Goal: Transaction & Acquisition: Purchase product/service

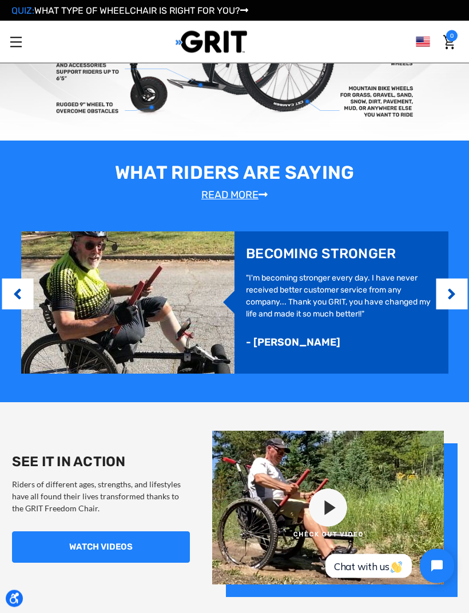
click at [455, 297] on button "Next" at bounding box center [451, 294] width 11 height 35
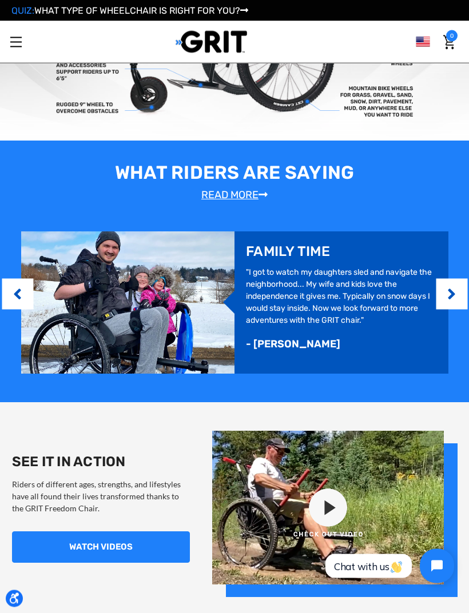
scroll to position [515, 0]
click at [450, 301] on button "Next" at bounding box center [451, 294] width 11 height 35
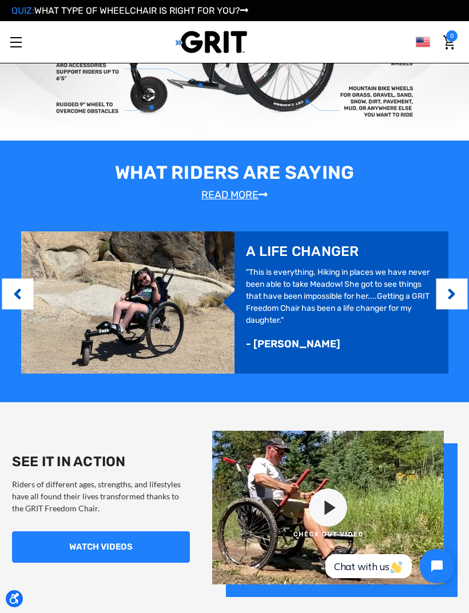
click at [455, 298] on button "Next" at bounding box center [451, 294] width 11 height 35
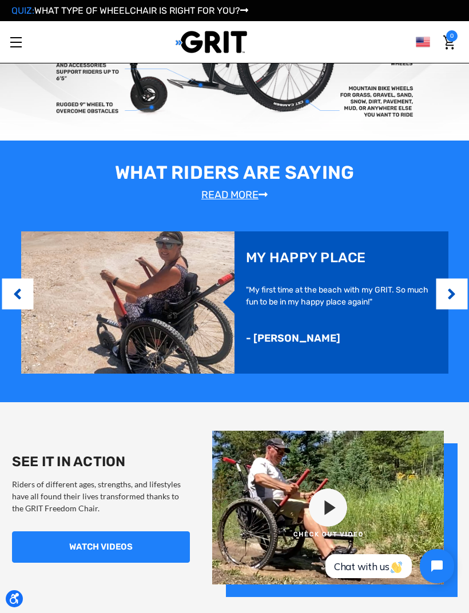
click at [15, 289] on button "Previous" at bounding box center [17, 294] width 11 height 35
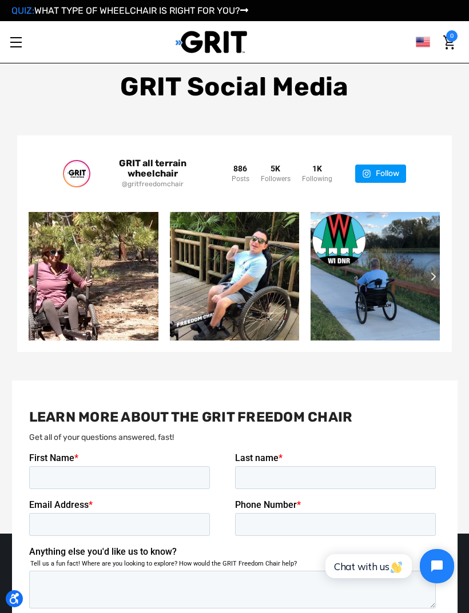
scroll to position [1647, 0]
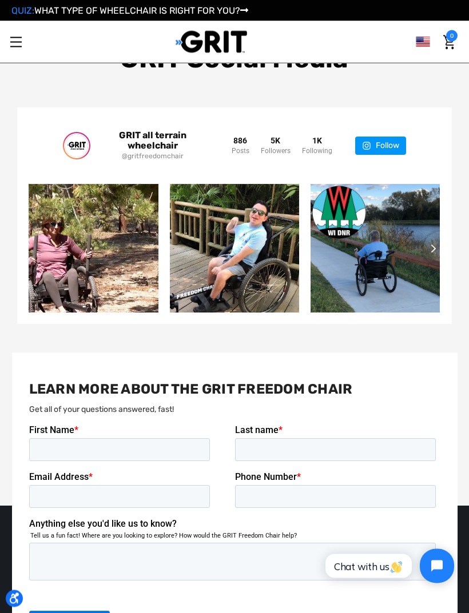
click at [447, 229] on div "GRIT all terrain wheelchair @gritfreedomchair 886 Posts 5K 1K" at bounding box center [234, 216] width 434 height 216
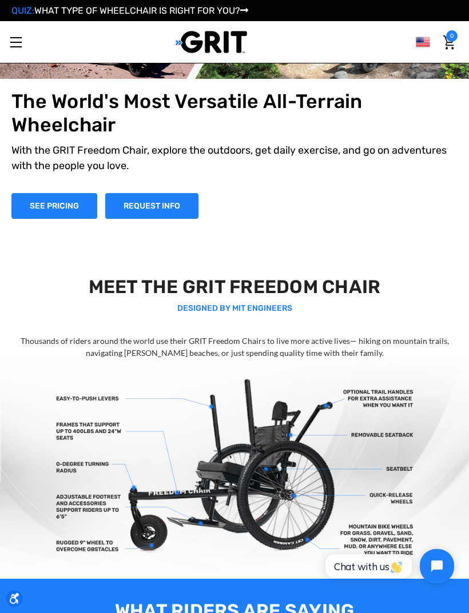
scroll to position [0, 0]
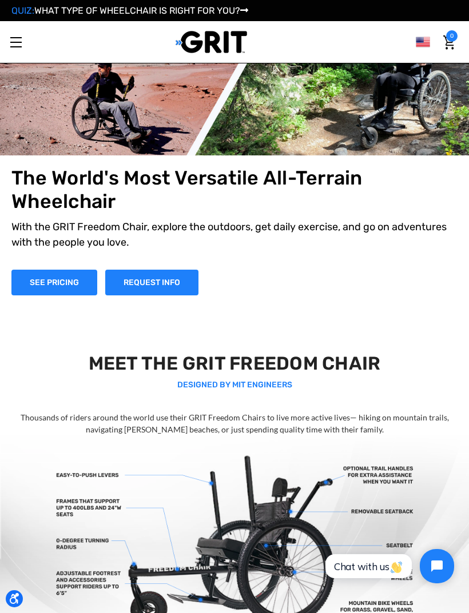
click at [17, 45] on link "Toggle menu" at bounding box center [15, 41] width 31 height 31
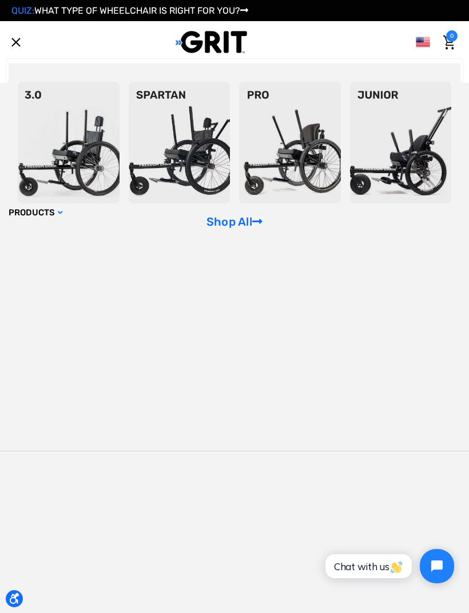
click at [426, 148] on img at bounding box center [401, 143] width 102 height 122
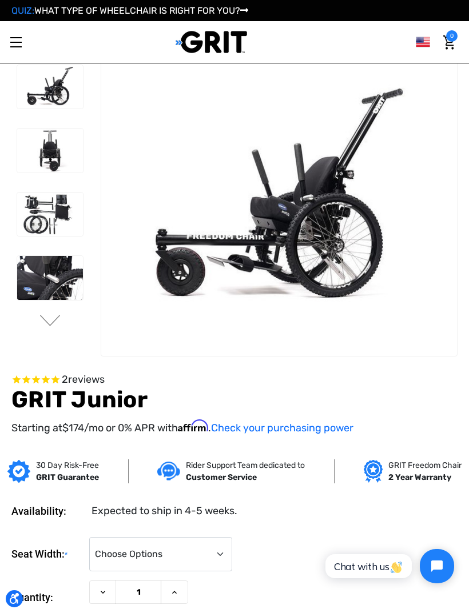
click at [31, 218] on img at bounding box center [50, 215] width 66 height 44
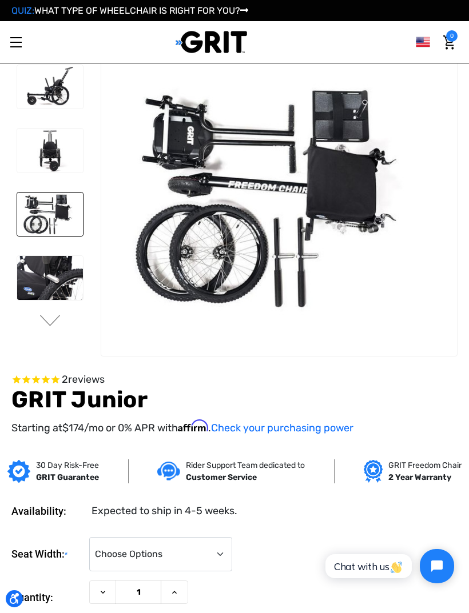
click at [50, 278] on img at bounding box center [50, 278] width 66 height 44
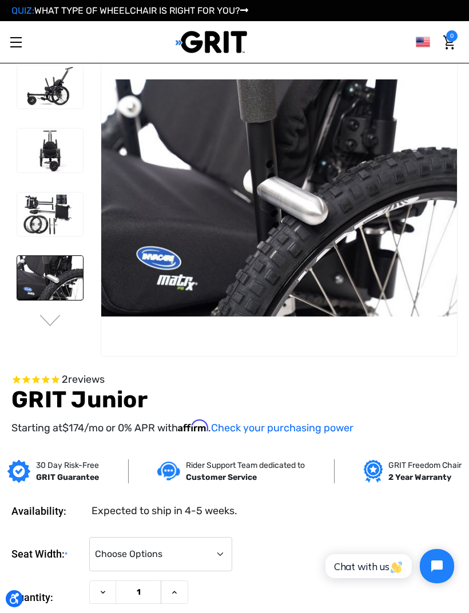
click at [52, 318] on button "Next" at bounding box center [50, 322] width 24 height 14
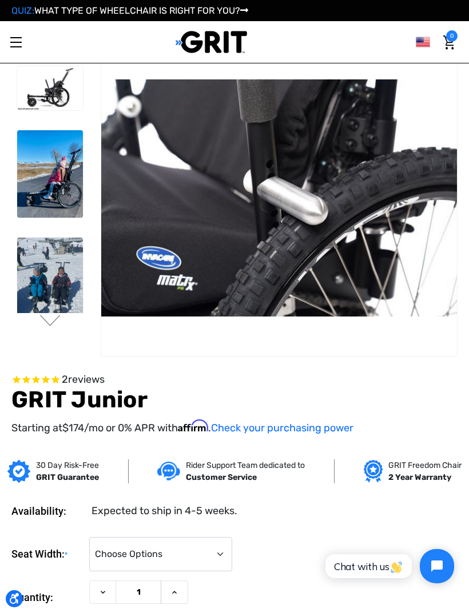
click at [46, 187] on img at bounding box center [50, 173] width 66 height 87
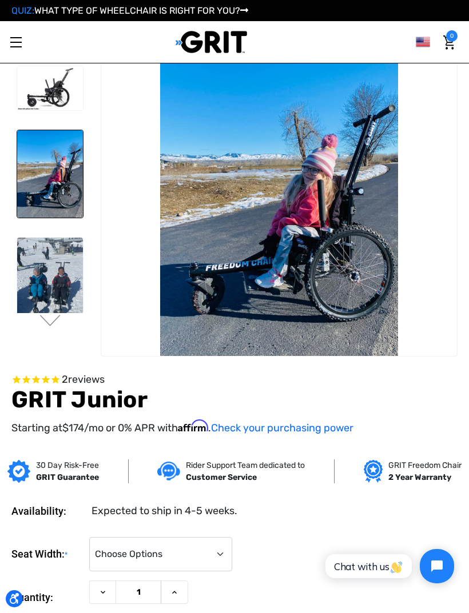
click at [54, 169] on img at bounding box center [50, 173] width 66 height 87
click at [51, 285] on img at bounding box center [50, 281] width 66 height 87
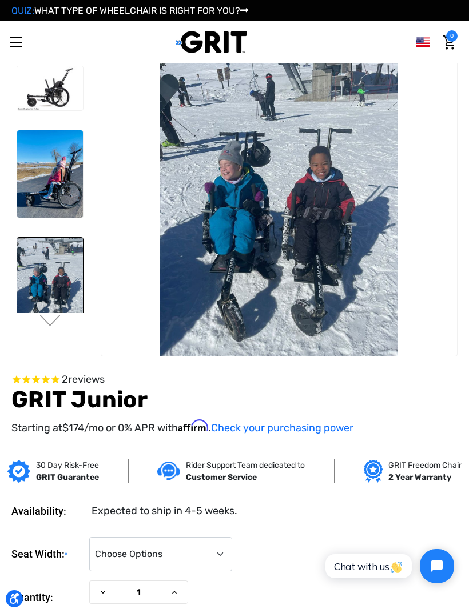
click at [53, 282] on img at bounding box center [50, 281] width 66 height 87
click at [50, 319] on button "Next" at bounding box center [50, 322] width 24 height 14
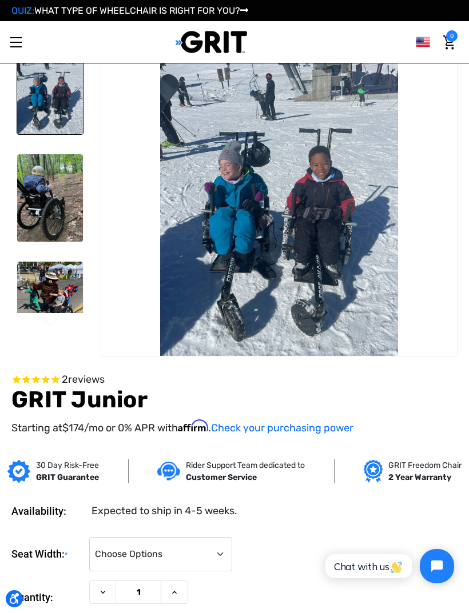
scroll to position [202, 0]
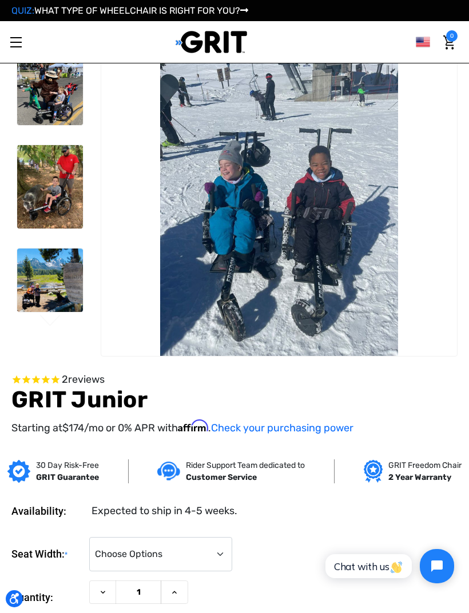
click at [47, 195] on img at bounding box center [50, 186] width 66 height 83
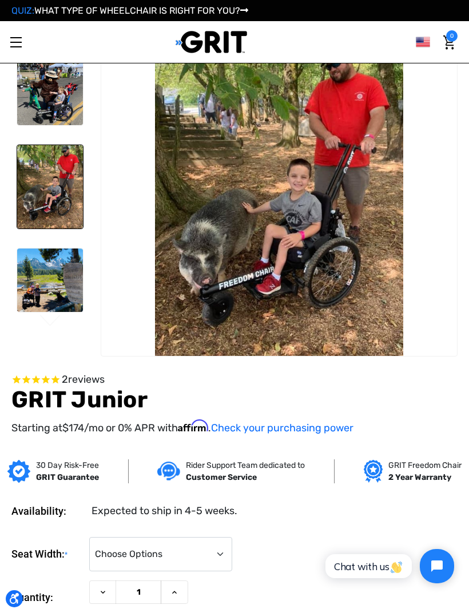
click at [49, 93] on img at bounding box center [50, 92] width 66 height 65
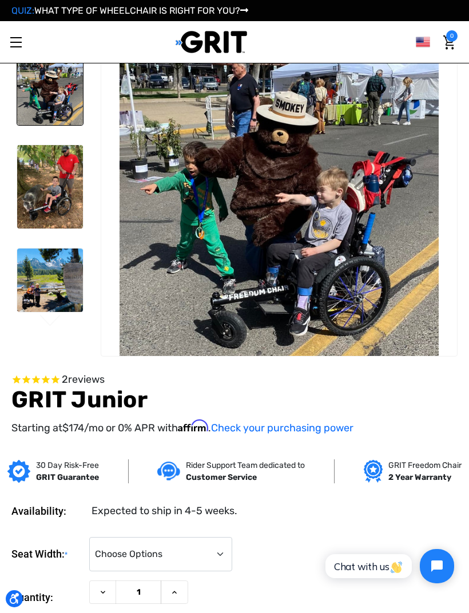
click at [47, 291] on img at bounding box center [50, 281] width 66 height 64
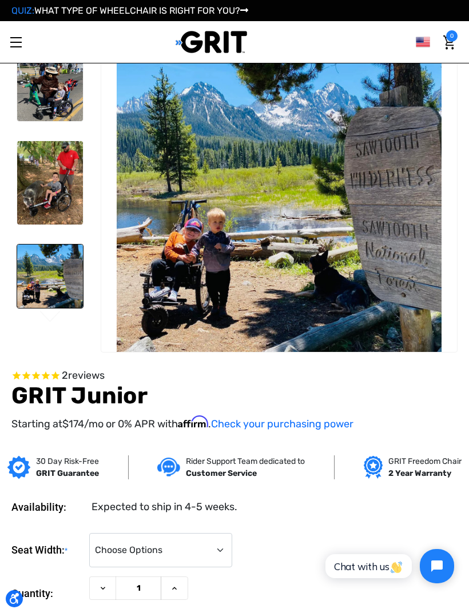
scroll to position [0, 0]
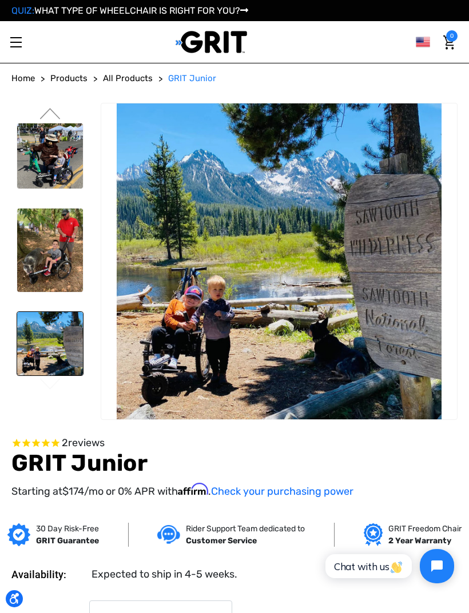
click at [49, 113] on button "Previous" at bounding box center [50, 115] width 24 height 14
click at [55, 112] on button "Previous" at bounding box center [50, 115] width 24 height 14
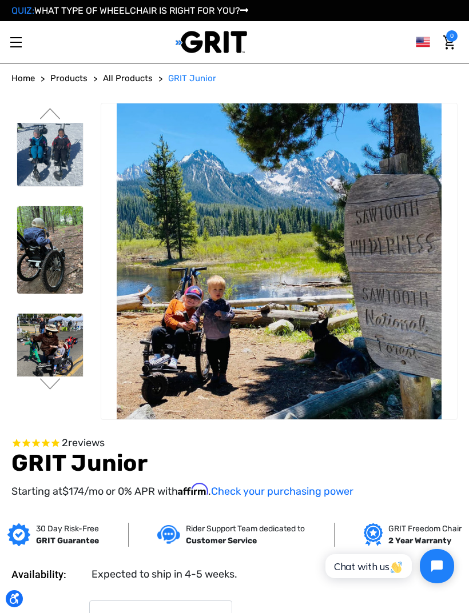
click at [29, 264] on img at bounding box center [50, 249] width 66 height 87
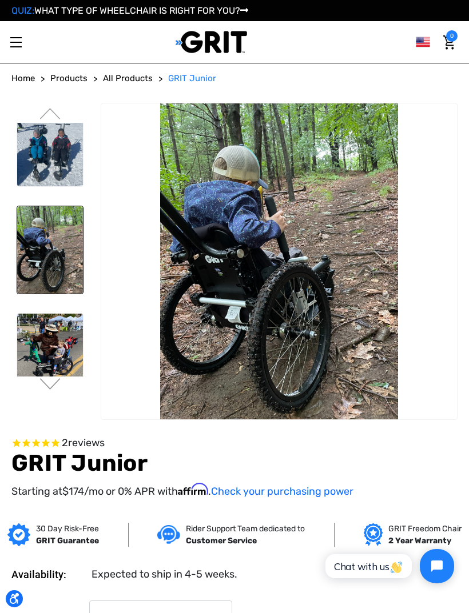
click at [52, 117] on button "Previous" at bounding box center [50, 115] width 24 height 14
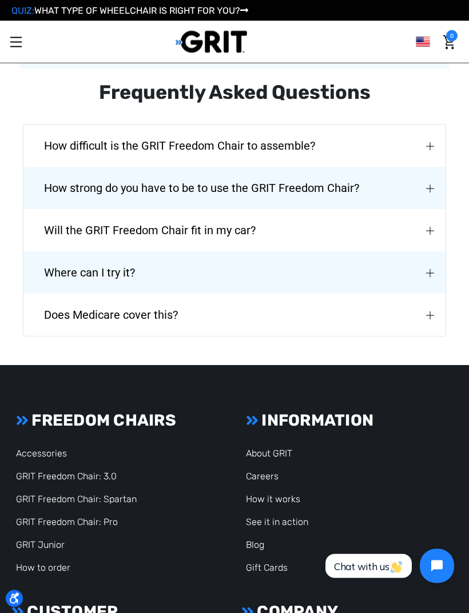
scroll to position [2246, 0]
click at [433, 269] on img "Where can I try it?" at bounding box center [430, 273] width 8 height 8
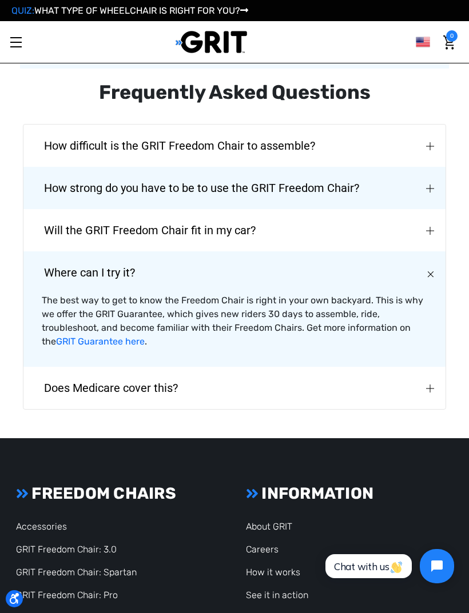
click at [430, 385] on img "Does Medicare cover this?" at bounding box center [430, 389] width 8 height 8
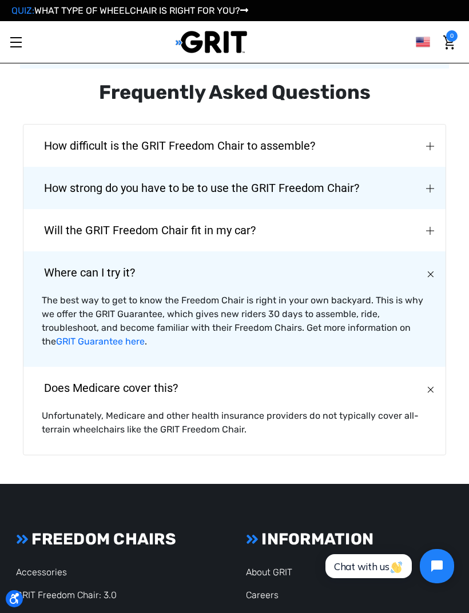
click at [434, 186] on img "How strong do you have to be to use the GRIT Freedom Chair?" at bounding box center [430, 189] width 8 height 8
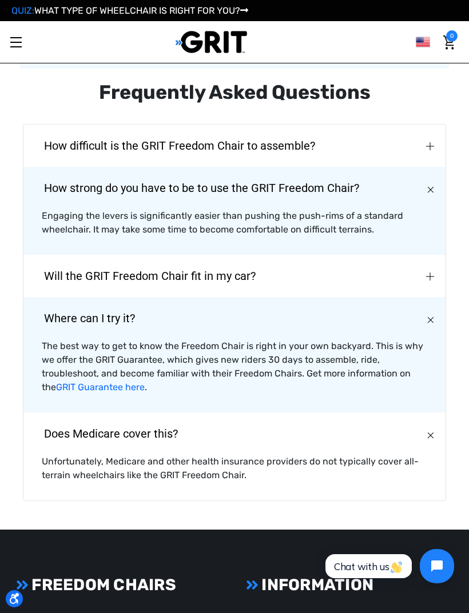
click at [439, 199] on button "How strong do you have to be to use the GRIT Freedom Chair?" at bounding box center [234, 188] width 422 height 42
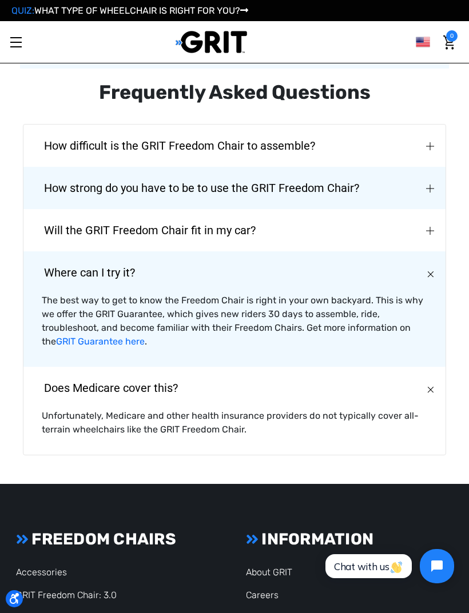
click at [434, 147] on img "How difficult is the GRIT Freedom Chair to assemble?" at bounding box center [430, 146] width 8 height 8
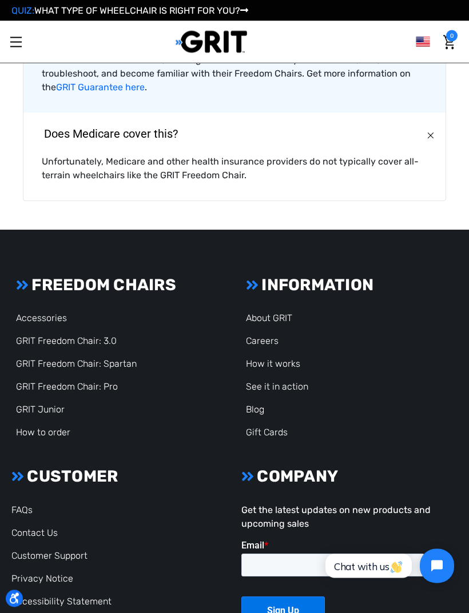
scroll to position [2574, 0]
click at [254, 335] on link "Careers" at bounding box center [262, 340] width 33 height 11
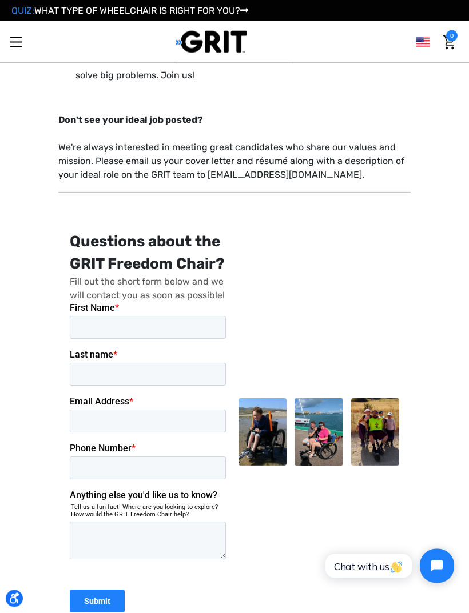
scroll to position [187, 0]
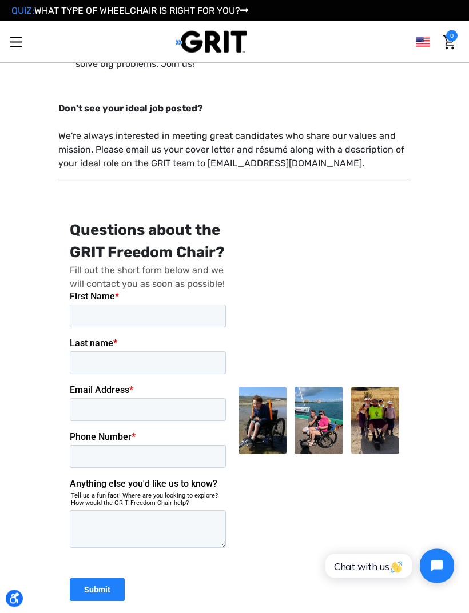
click at [273, 425] on img at bounding box center [262, 420] width 48 height 67
click at [270, 430] on img at bounding box center [262, 420] width 48 height 67
click at [267, 429] on img at bounding box center [262, 420] width 48 height 67
click at [378, 418] on img at bounding box center [375, 420] width 48 height 67
click at [330, 422] on img at bounding box center [318, 420] width 48 height 67
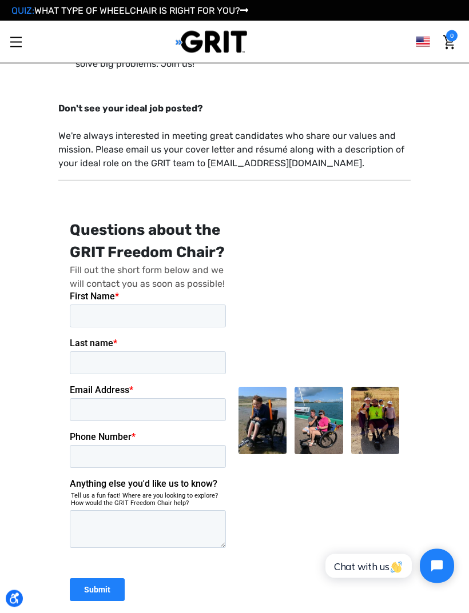
click at [16, 42] on span "Toggle menu" at bounding box center [15, 42] width 11 height 1
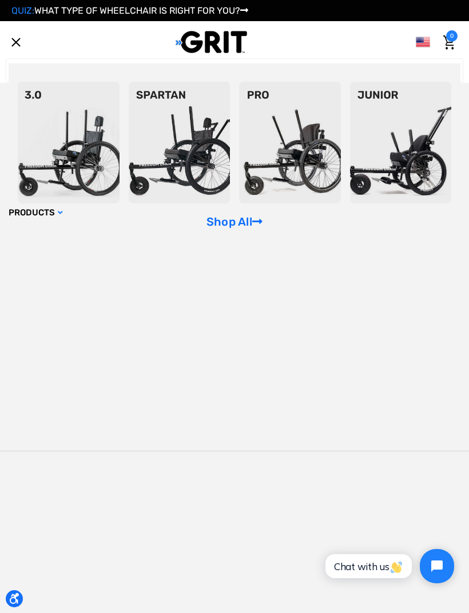
click at [242, 13] on link "QUIZ: WHAT TYPE OF WHEELCHAIR IS RIGHT FOR YOU?" at bounding box center [129, 10] width 237 height 11
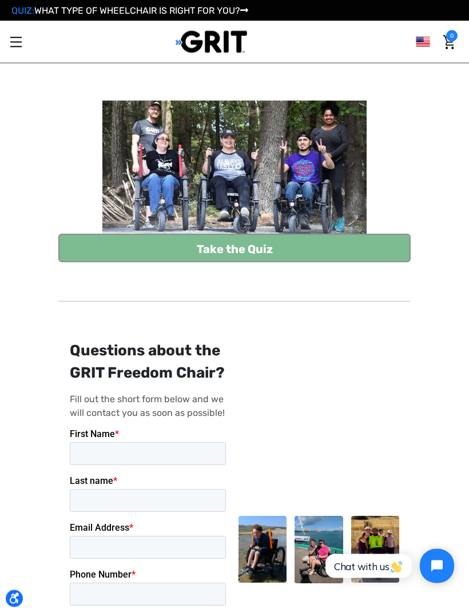
scroll to position [113, 0]
click at [270, 254] on link "Take the Quiz" at bounding box center [234, 248] width 352 height 29
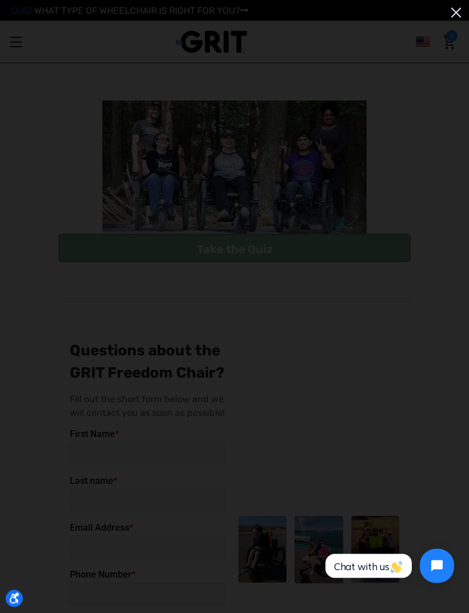
scroll to position [131, 0]
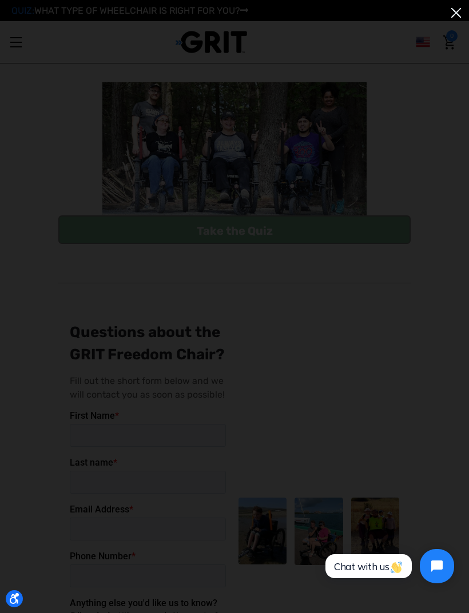
click at [453, 14] on img at bounding box center [455, 12] width 19 height 19
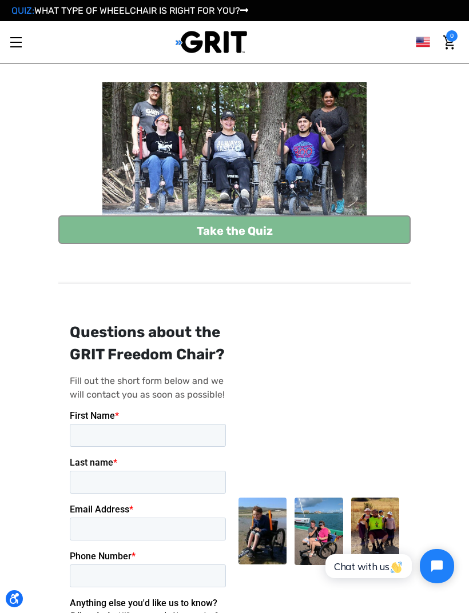
click at [7, 45] on link "Toggle menu" at bounding box center [15, 41] width 31 height 31
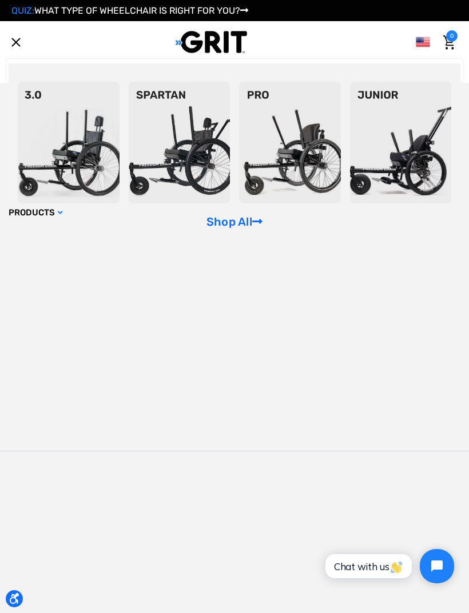
click at [18, 38] on link "Toggle menu" at bounding box center [15, 41] width 31 height 31
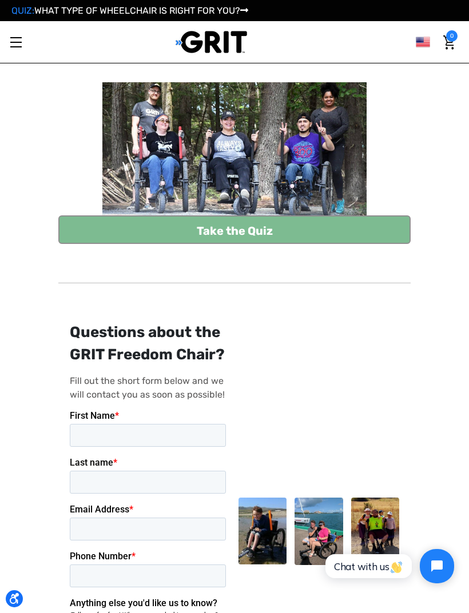
click at [222, 48] on img at bounding box center [210, 41] width 71 height 23
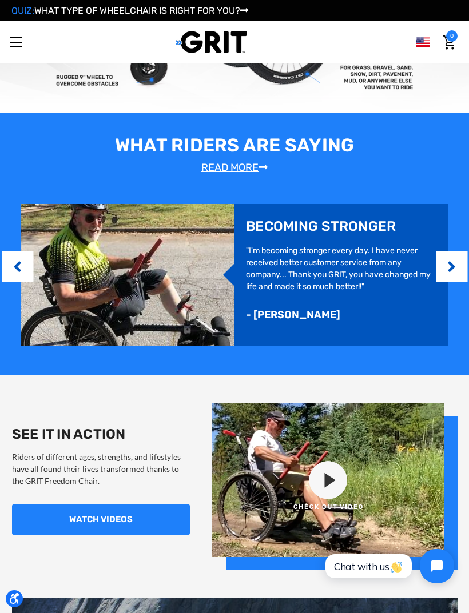
scroll to position [650, 0]
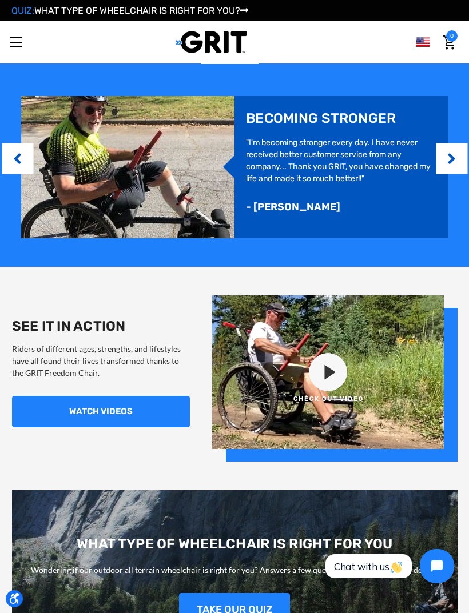
click at [147, 409] on link "WATCH VIDEOS" at bounding box center [101, 411] width 178 height 31
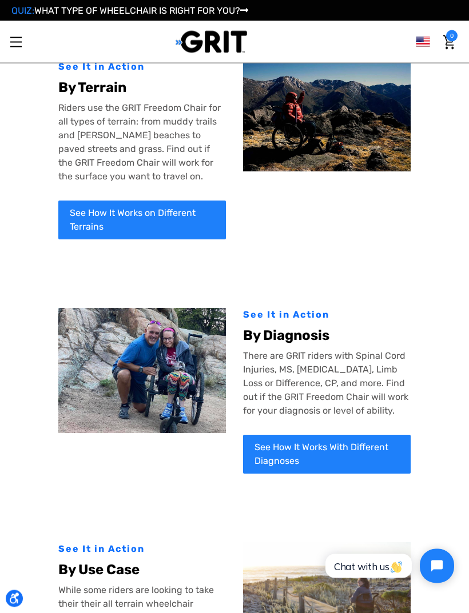
scroll to position [94, 0]
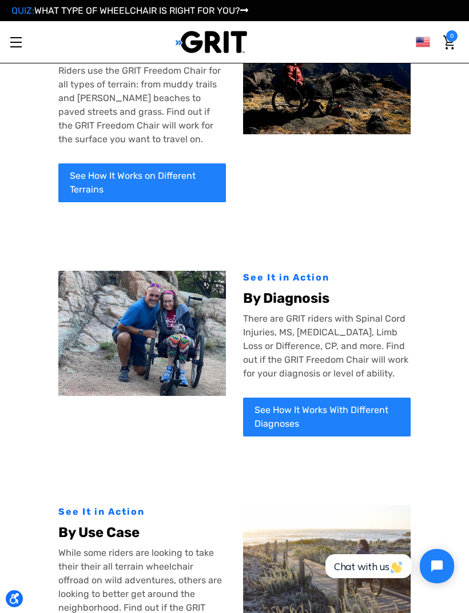
click at [177, 192] on link "See How It Works on Different Terrains" at bounding box center [141, 182] width 167 height 39
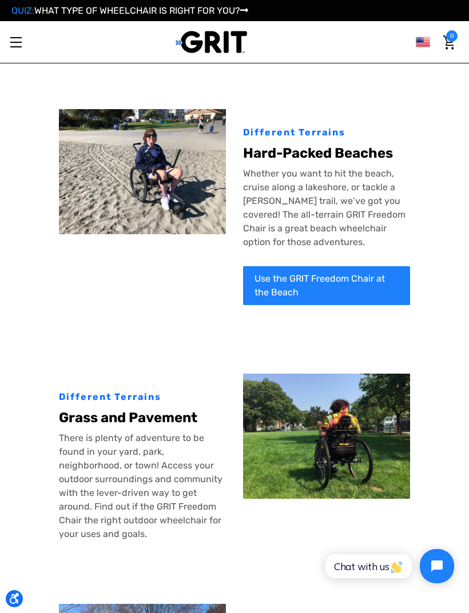
click at [315, 281] on link "Use the GRIT Freedom Chair at the Beach" at bounding box center [326, 285] width 167 height 39
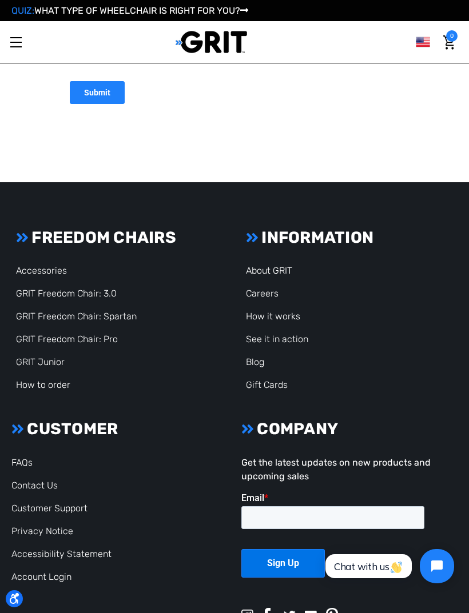
scroll to position [1350, 0]
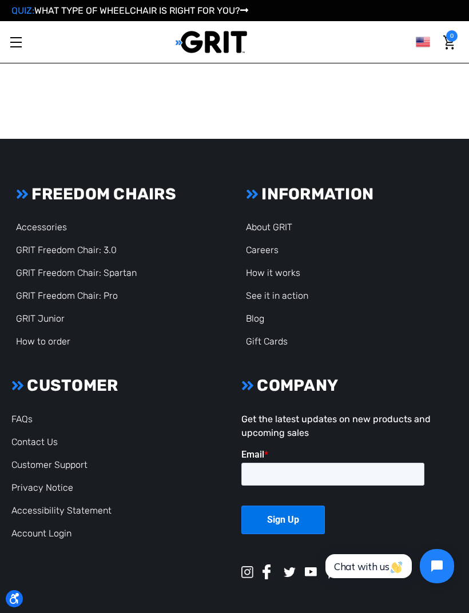
click at [54, 229] on link "Accessories" at bounding box center [41, 227] width 51 height 11
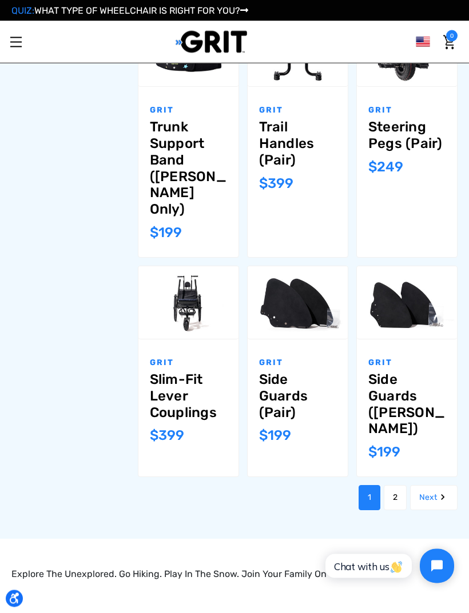
scroll to position [821, 0]
click at [401, 485] on link "2" at bounding box center [394, 497] width 23 height 25
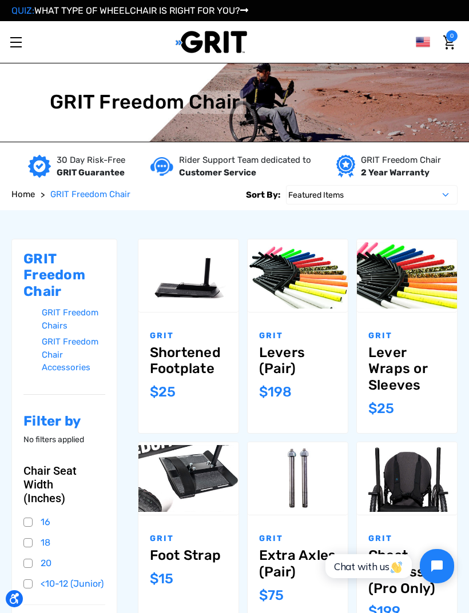
click at [399, 373] on link "Lever Wraps or Sleeves" at bounding box center [406, 369] width 77 height 49
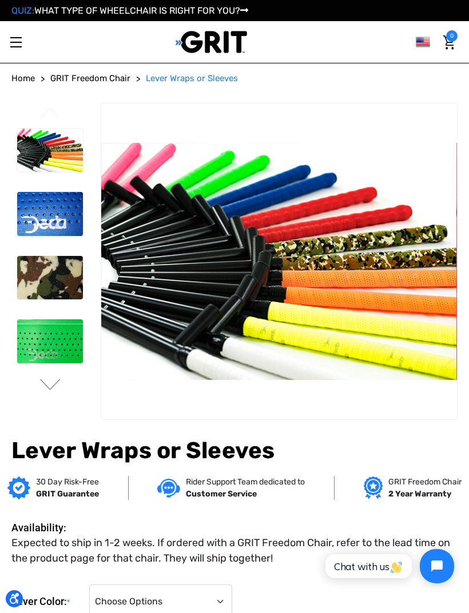
click at [38, 207] on img at bounding box center [50, 214] width 66 height 44
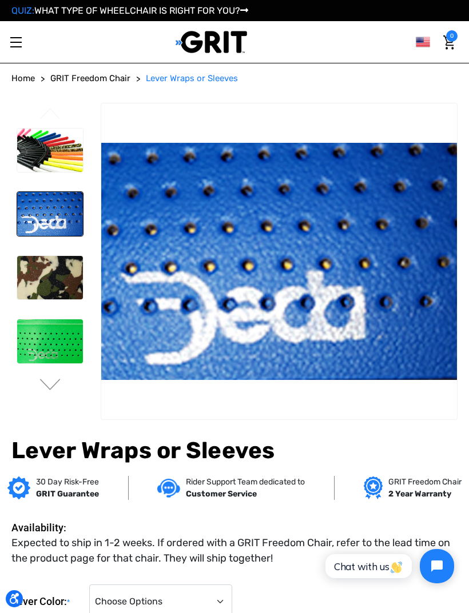
click at [31, 267] on img at bounding box center [50, 278] width 66 height 44
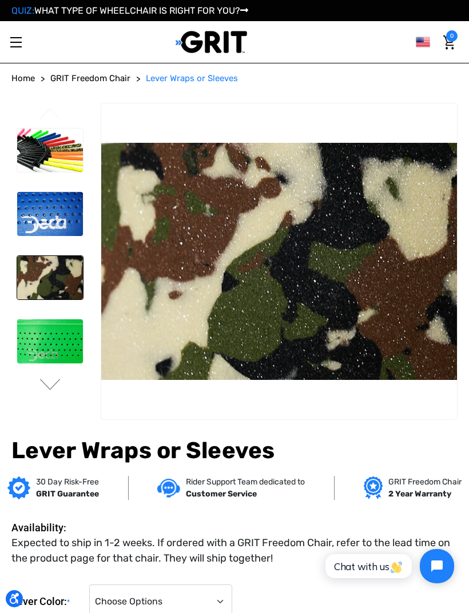
click at [29, 342] on img at bounding box center [50, 341] width 66 height 44
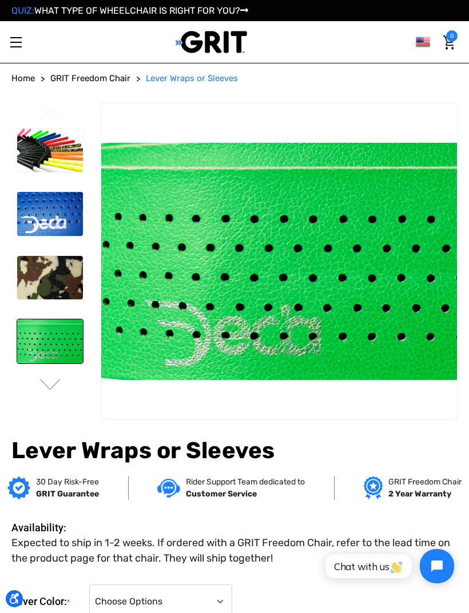
click at [62, 382] on button "Next" at bounding box center [50, 386] width 24 height 14
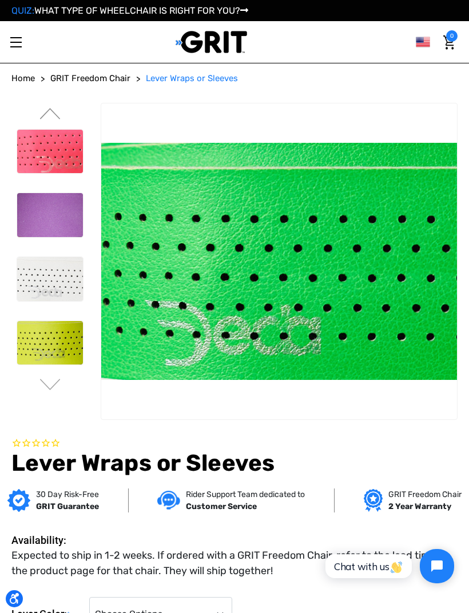
click at [49, 389] on button "Next" at bounding box center [50, 386] width 24 height 14
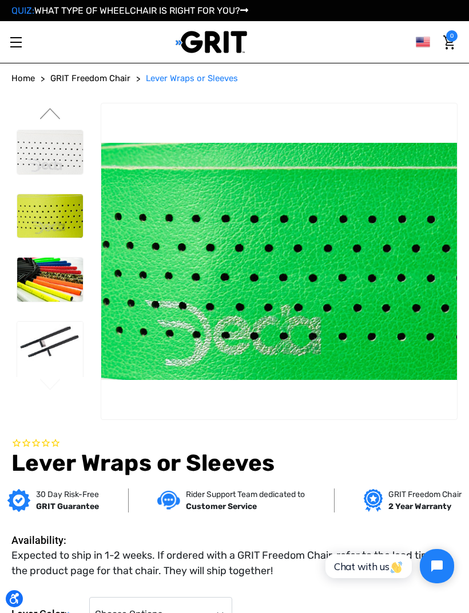
scroll to position [9, 0]
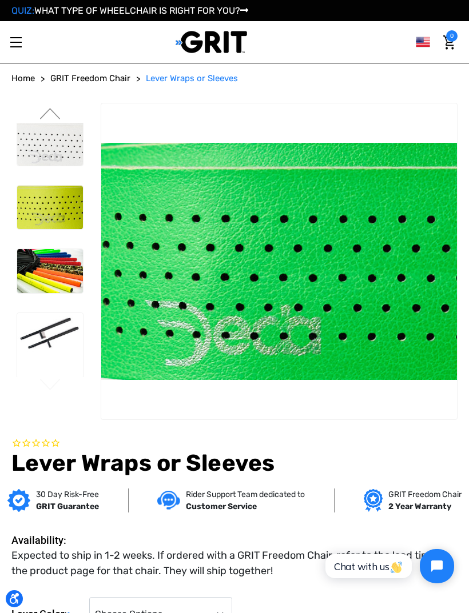
click at [55, 284] on img at bounding box center [50, 271] width 66 height 44
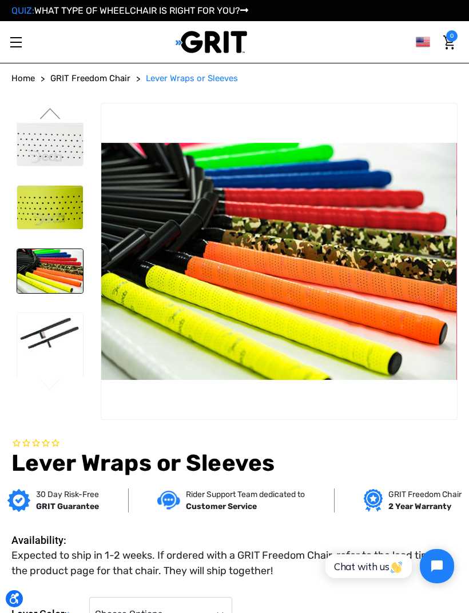
click at [49, 342] on img at bounding box center [50, 346] width 66 height 66
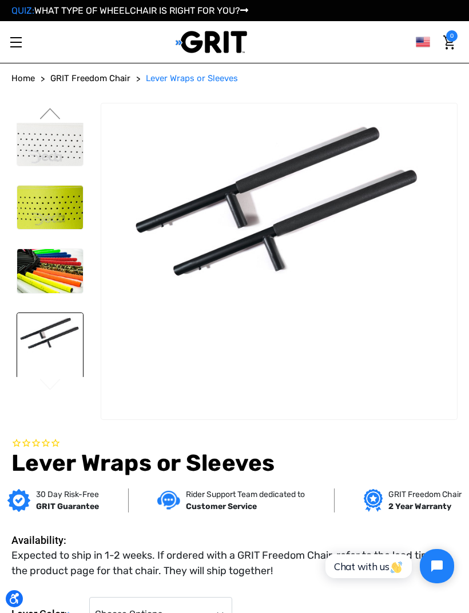
scroll to position [0, 0]
click at [50, 283] on img at bounding box center [50, 271] width 66 height 44
